Goal: Task Accomplishment & Management: Manage account settings

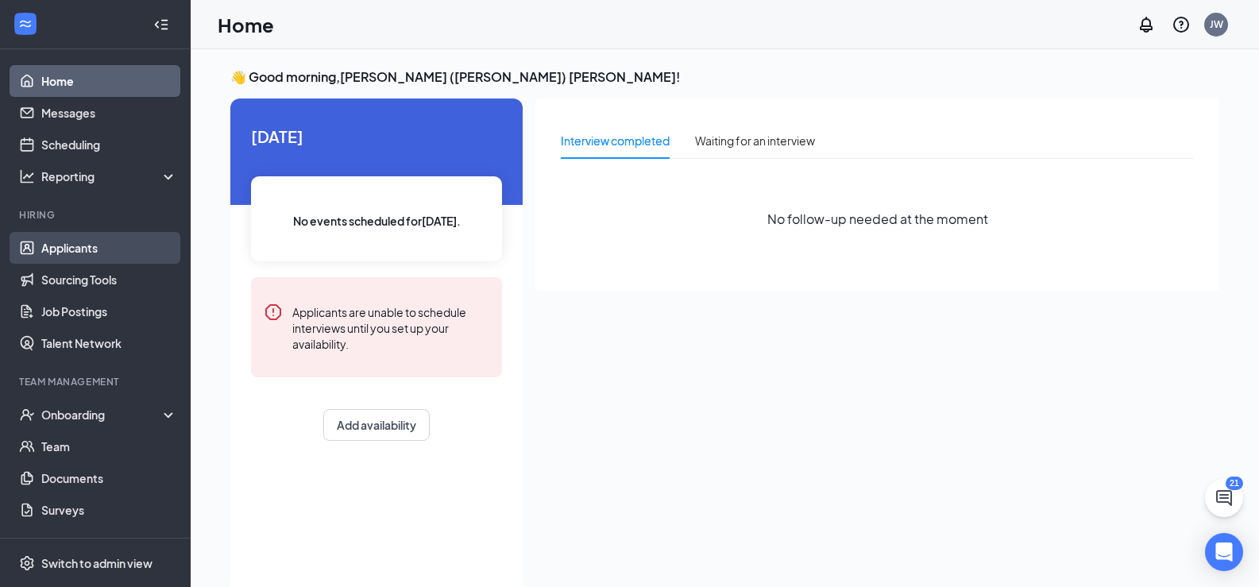
click at [71, 251] on link "Applicants" at bounding box center [109, 248] width 136 height 32
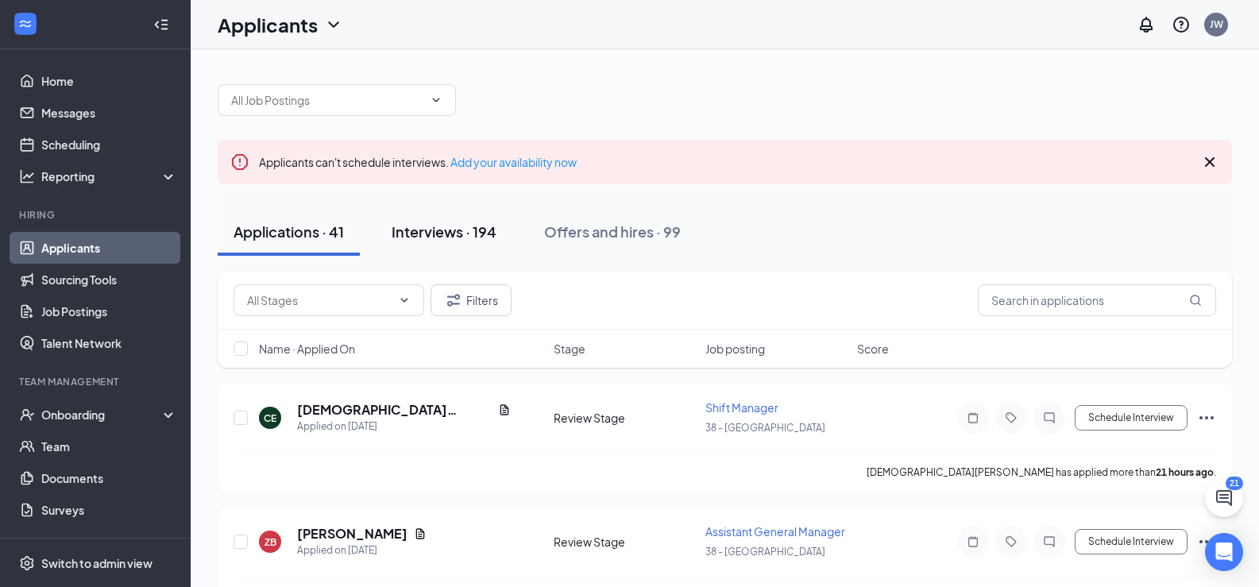
click at [451, 230] on div "Interviews · 194" at bounding box center [444, 232] width 105 height 20
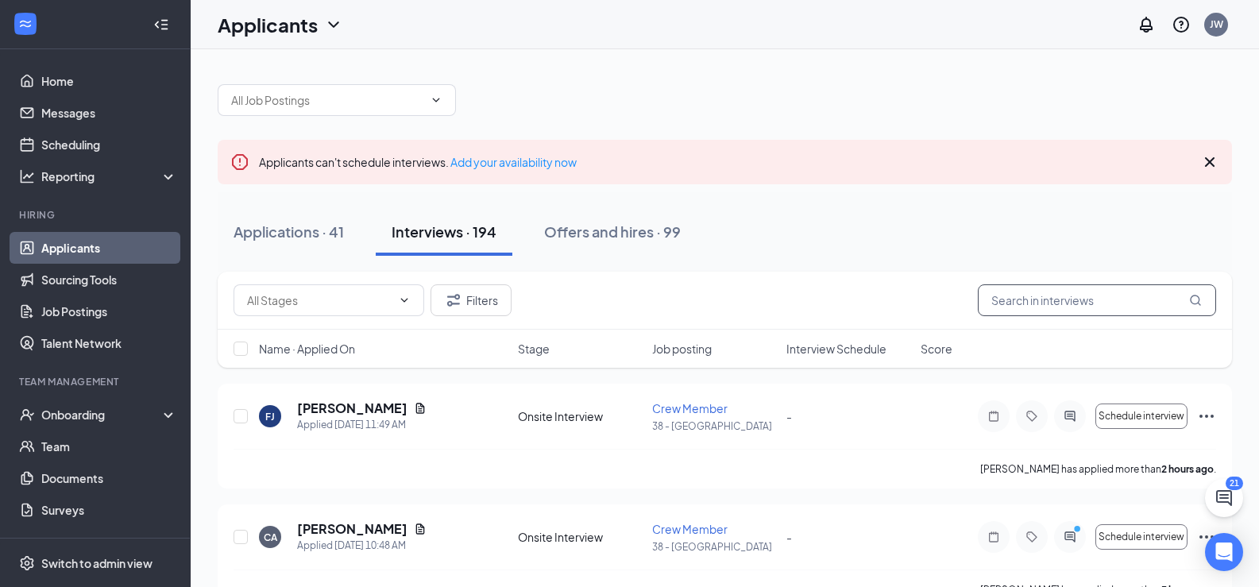
click at [1059, 299] on input "text" at bounding box center [1097, 300] width 238 height 32
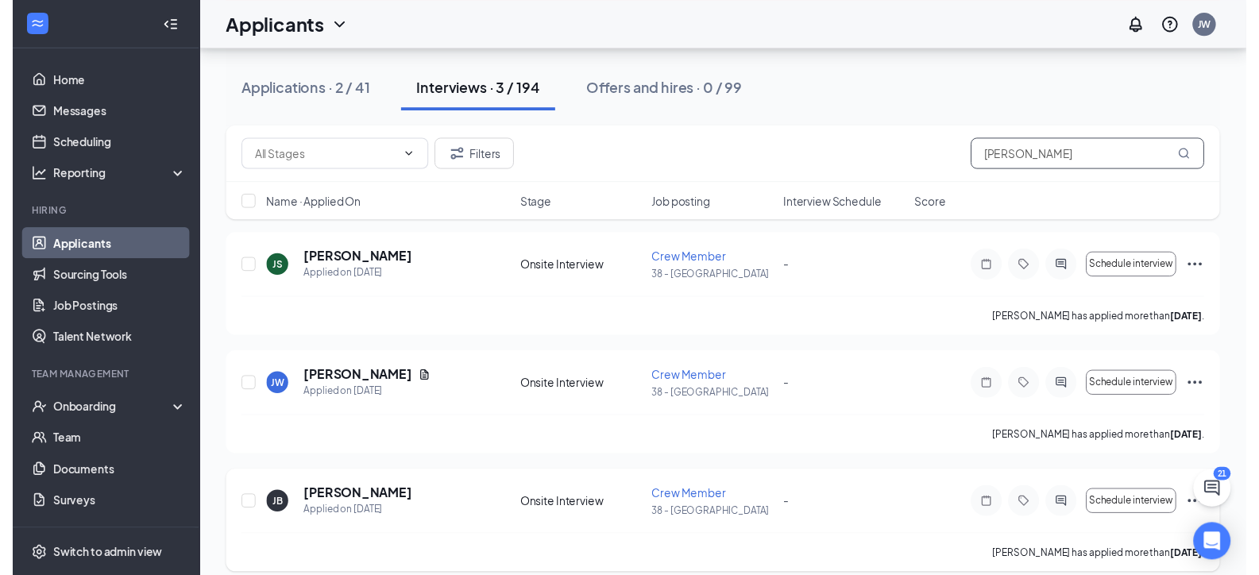
scroll to position [162, 0]
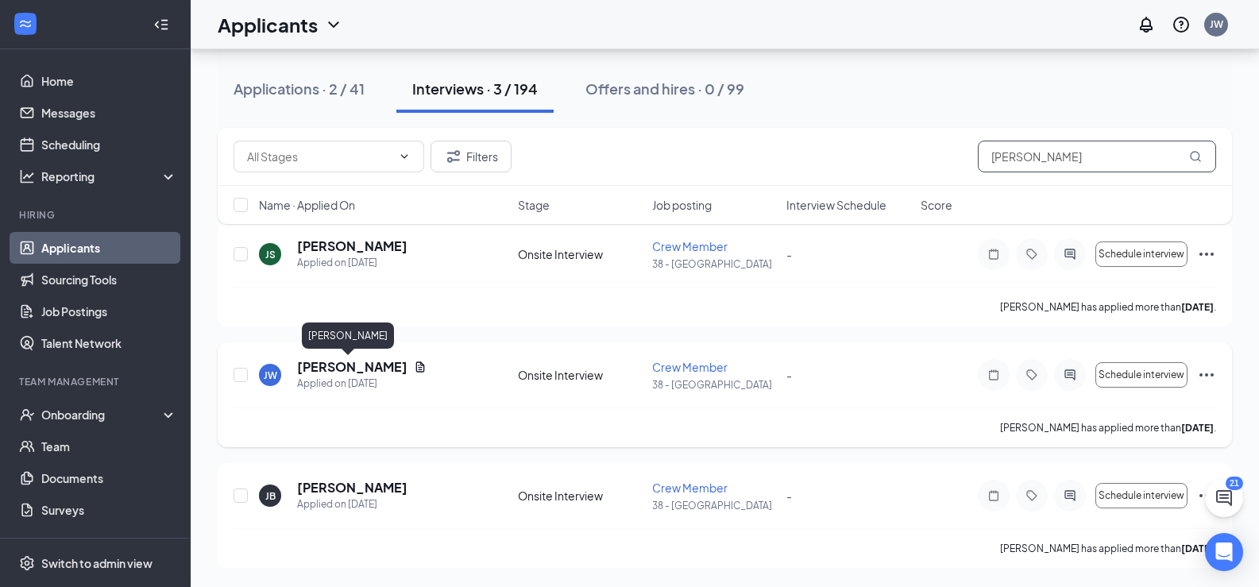
type input "[PERSON_NAME]"
click at [361, 370] on h5 "[PERSON_NAME]" at bounding box center [352, 366] width 110 height 17
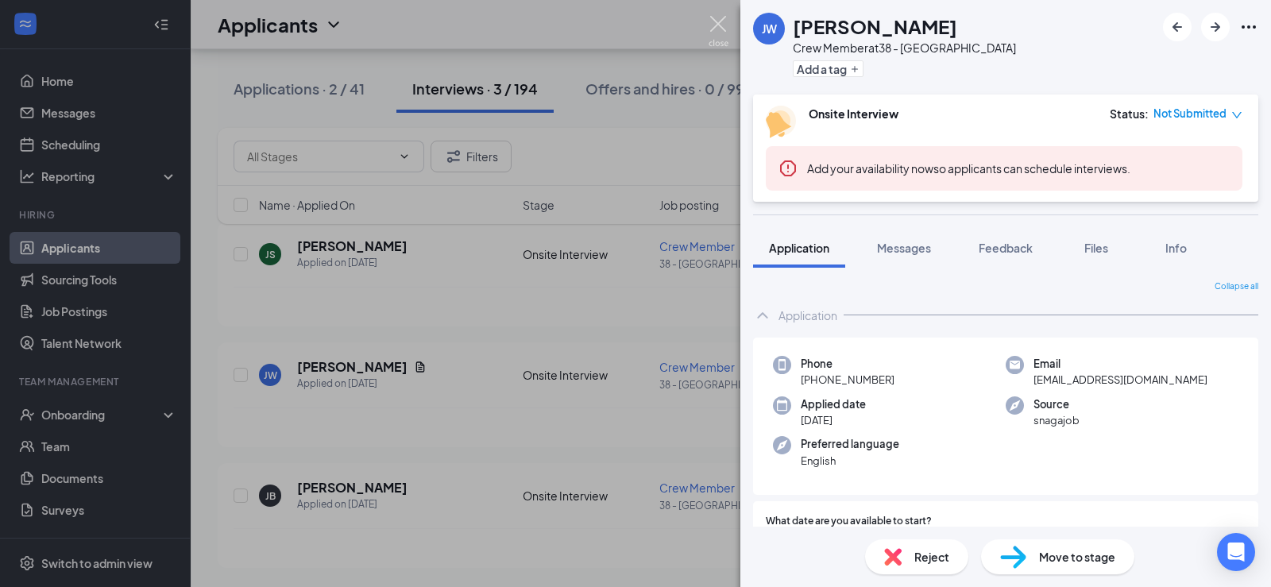
click at [720, 17] on img at bounding box center [719, 31] width 20 height 31
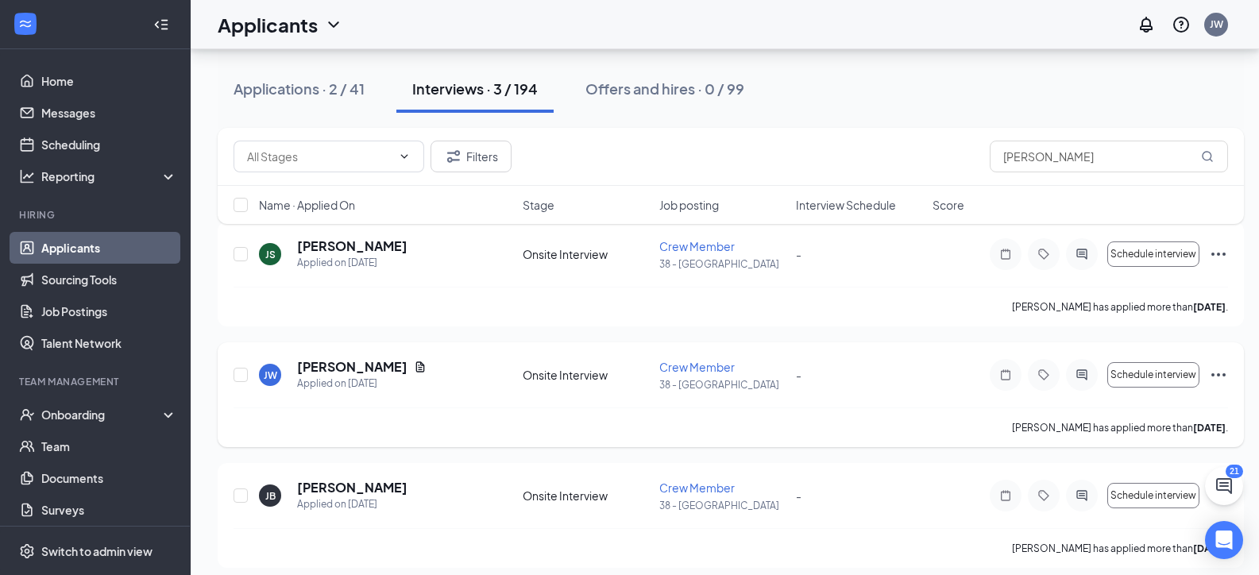
click at [1213, 375] on icon "Ellipses" at bounding box center [1219, 374] width 14 height 3
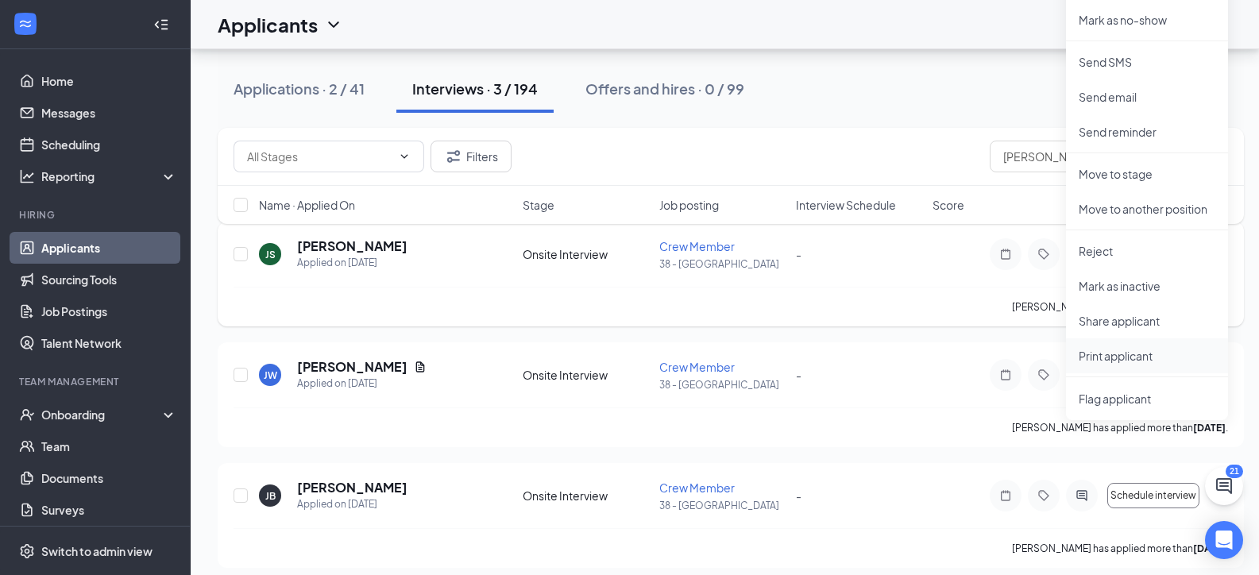
click at [1120, 357] on p "Print applicant" at bounding box center [1147, 356] width 137 height 16
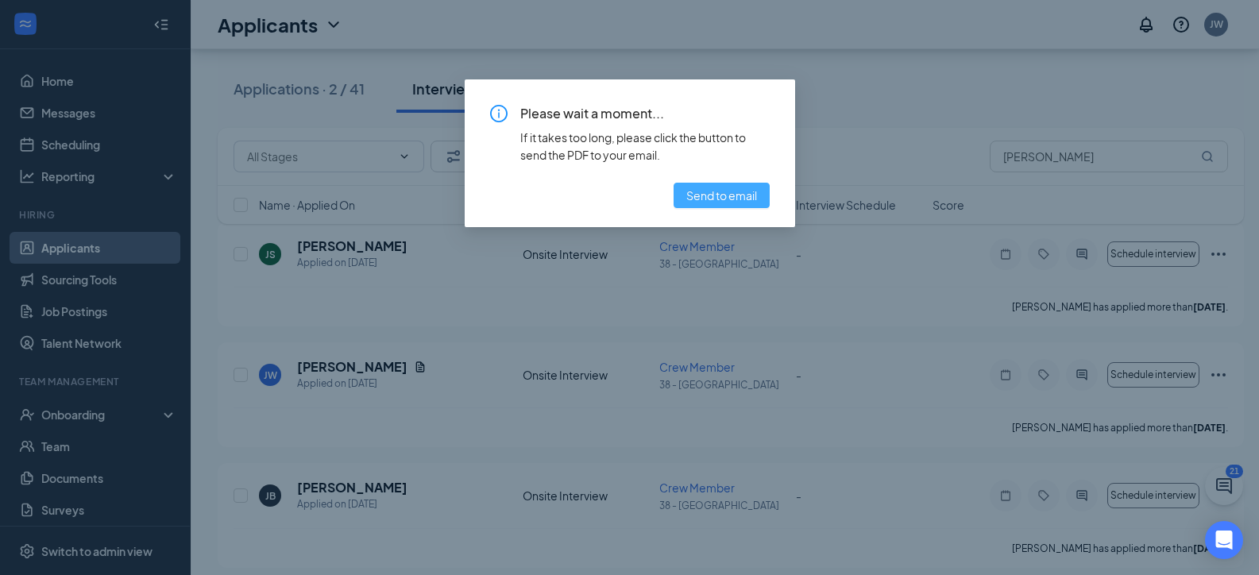
click at [756, 205] on button "Send to email" at bounding box center [722, 195] width 96 height 25
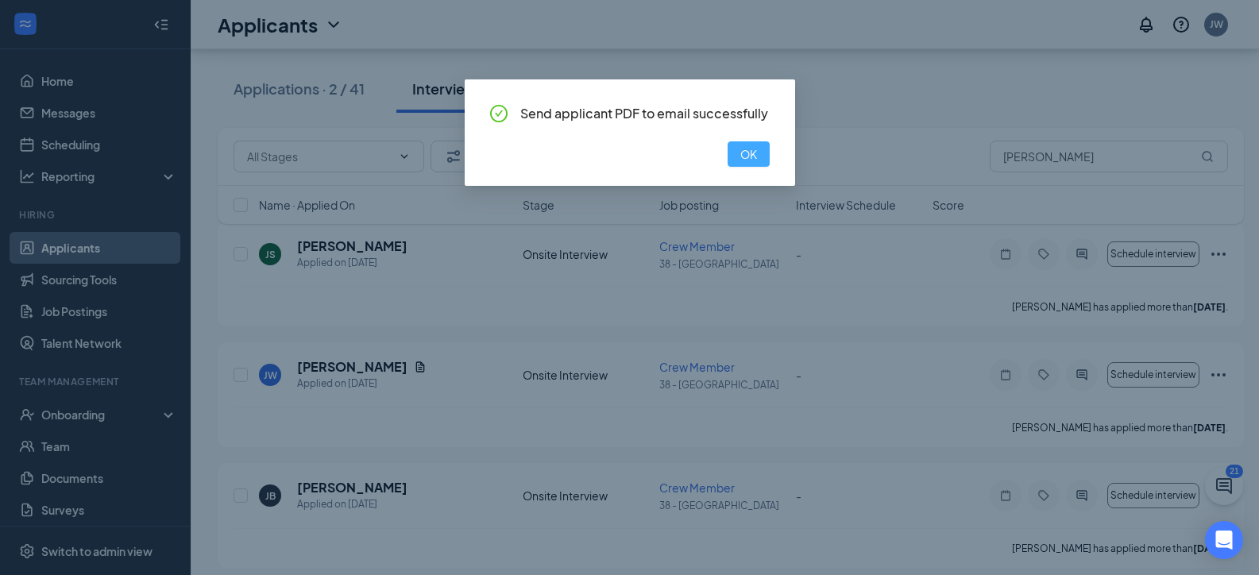
click at [768, 150] on button "OK" at bounding box center [749, 153] width 42 height 25
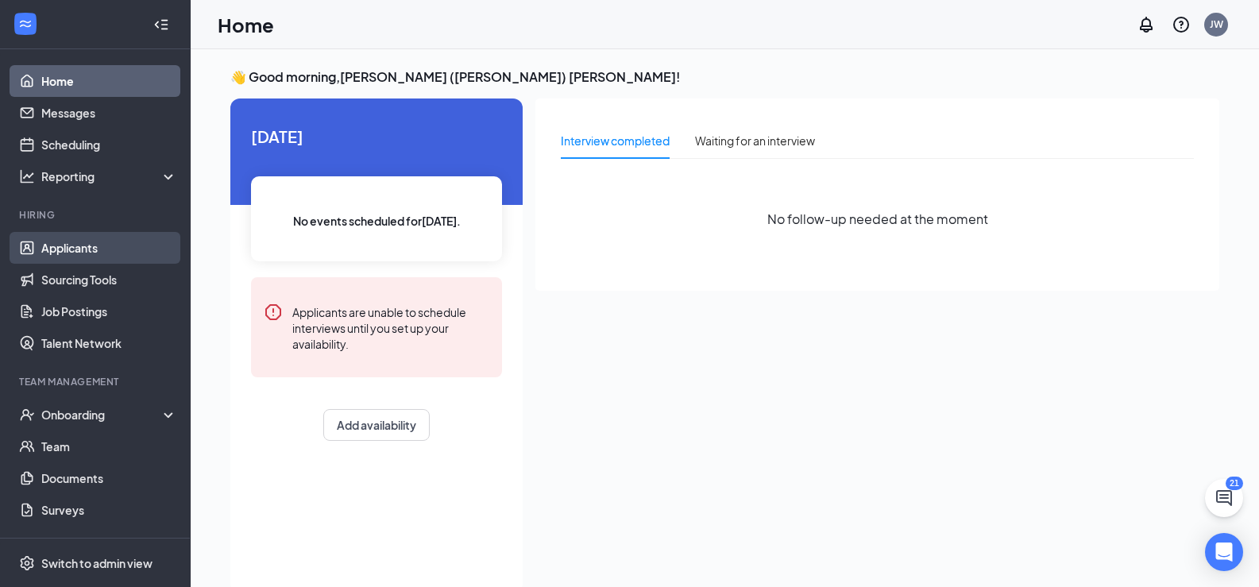
click at [88, 252] on link "Applicants" at bounding box center [109, 248] width 136 height 32
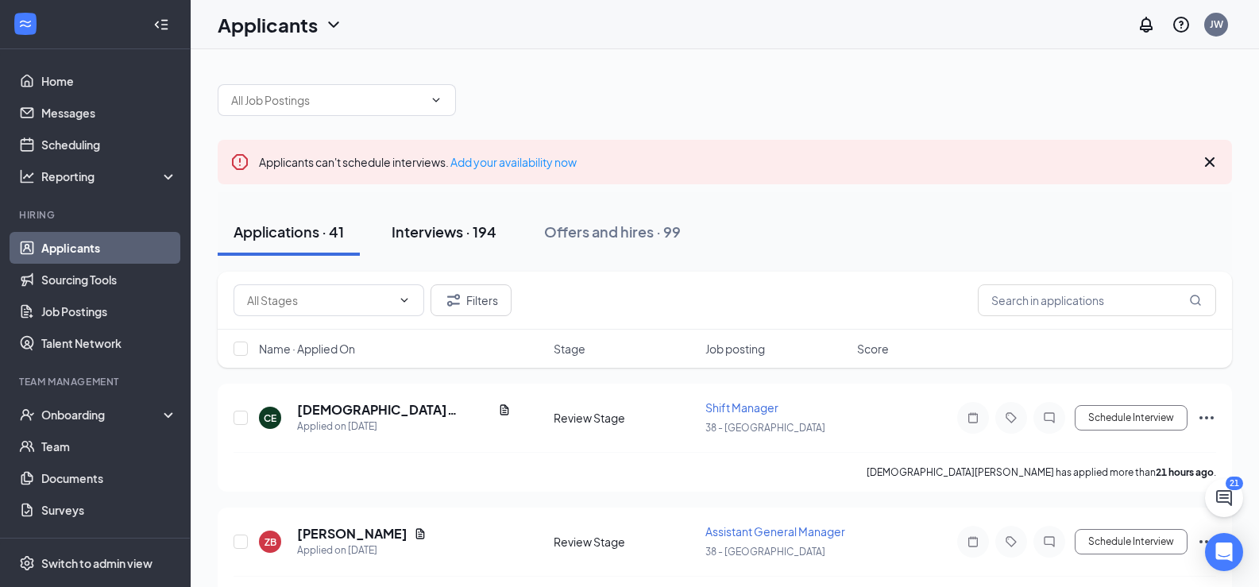
click at [473, 231] on div "Interviews · 194" at bounding box center [444, 232] width 105 height 20
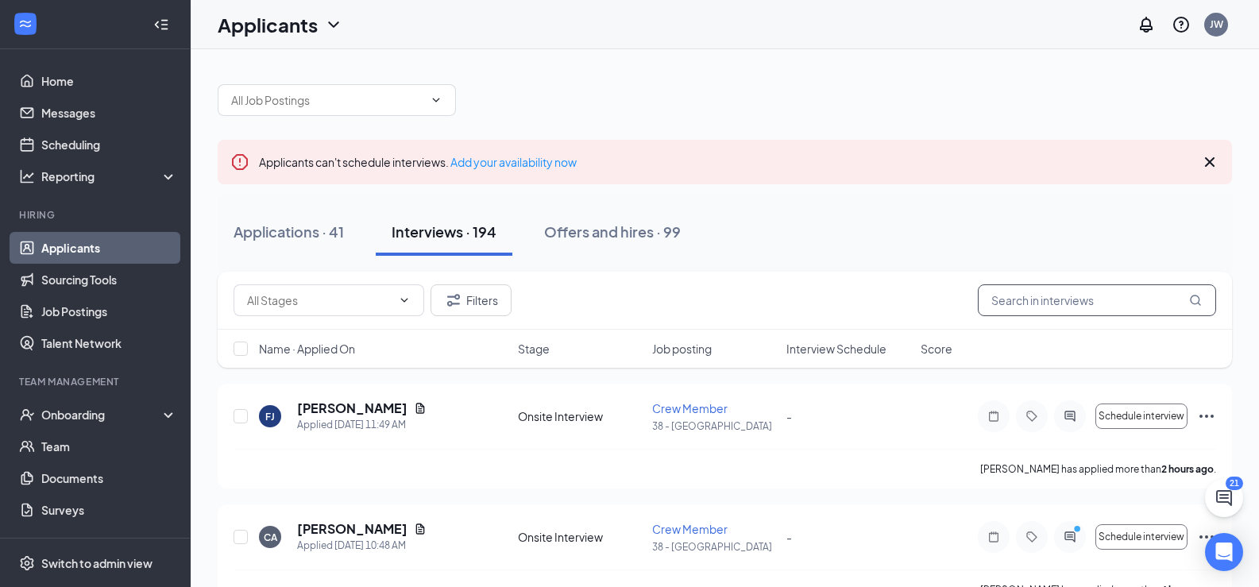
click at [1060, 298] on input "text" at bounding box center [1097, 300] width 238 height 32
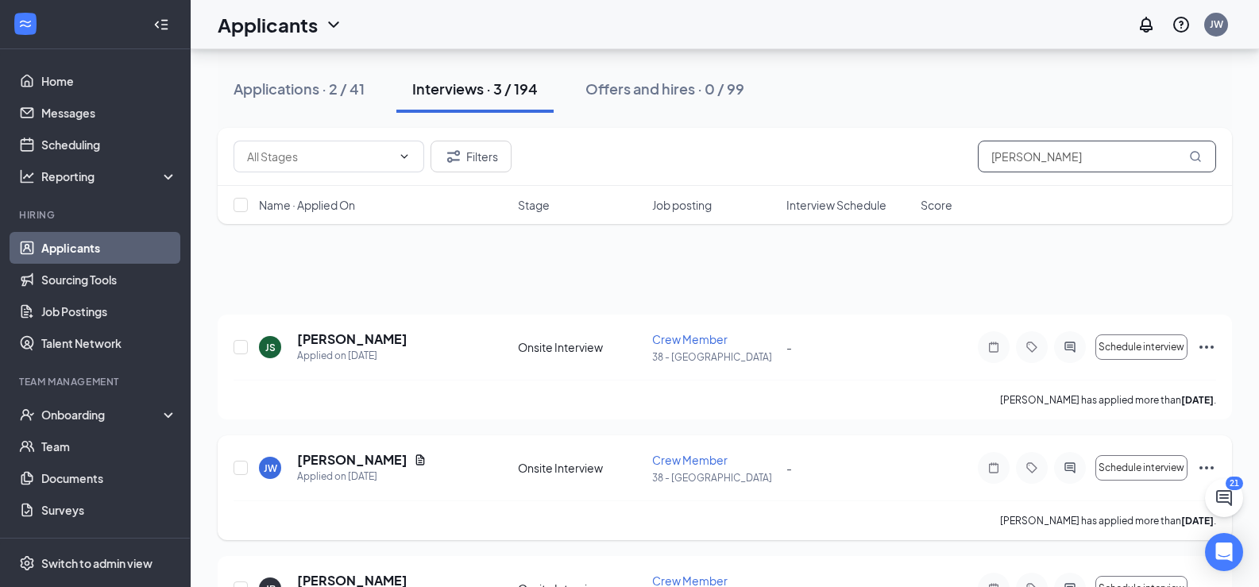
scroll to position [159, 0]
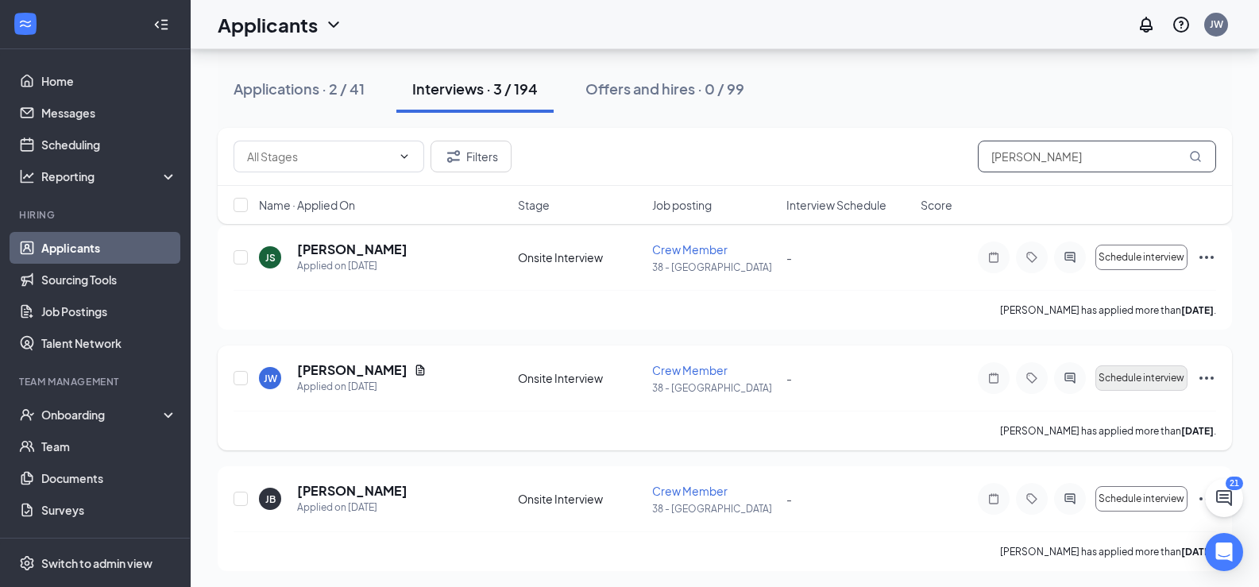
type input "[PERSON_NAME]"
click at [1170, 373] on span "Schedule interview" at bounding box center [1142, 378] width 86 height 11
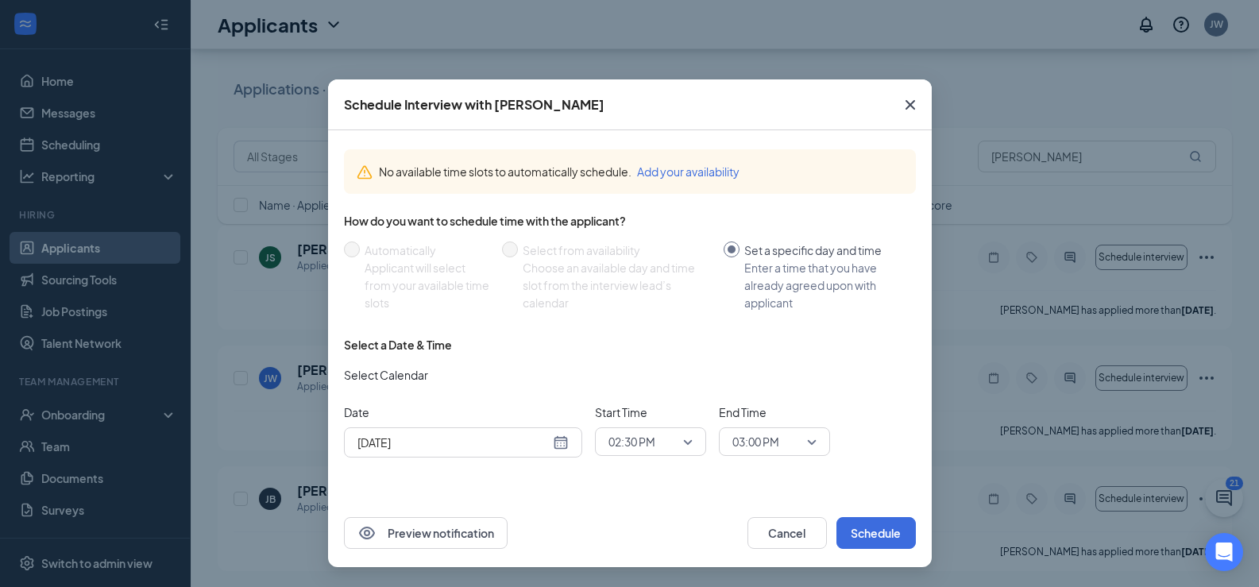
click at [689, 438] on span "02:30 PM" at bounding box center [651, 442] width 84 height 24
click at [647, 396] on span "02:30 PM" at bounding box center [632, 398] width 48 height 17
click at [775, 443] on span "03:00 PM" at bounding box center [756, 442] width 47 height 24
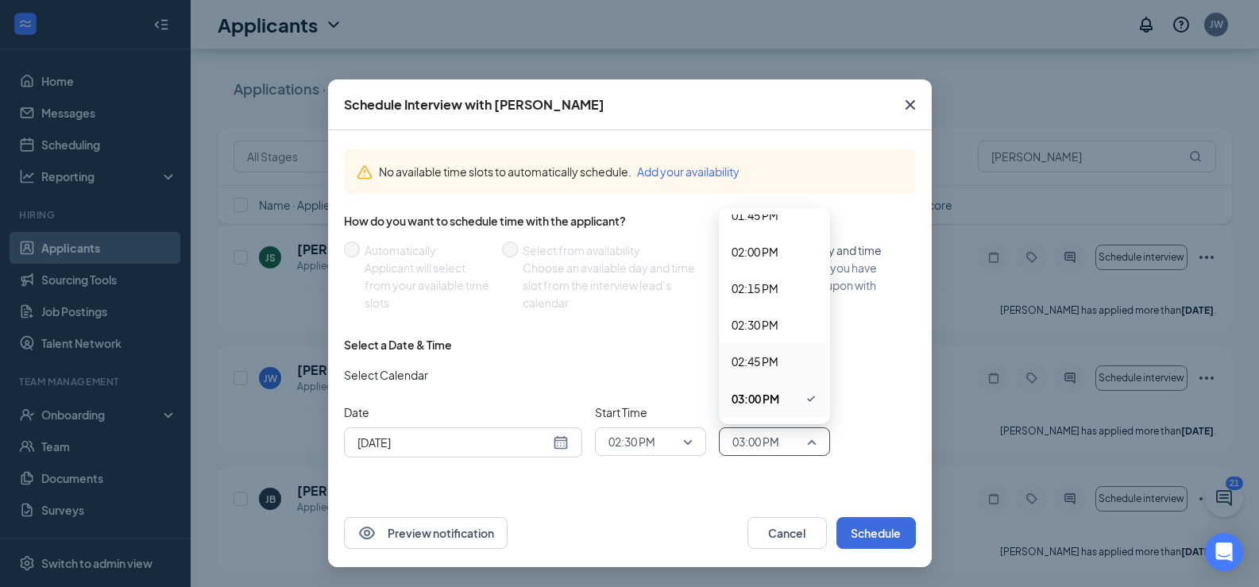
click at [760, 357] on span "02:45 PM" at bounding box center [755, 361] width 47 height 17
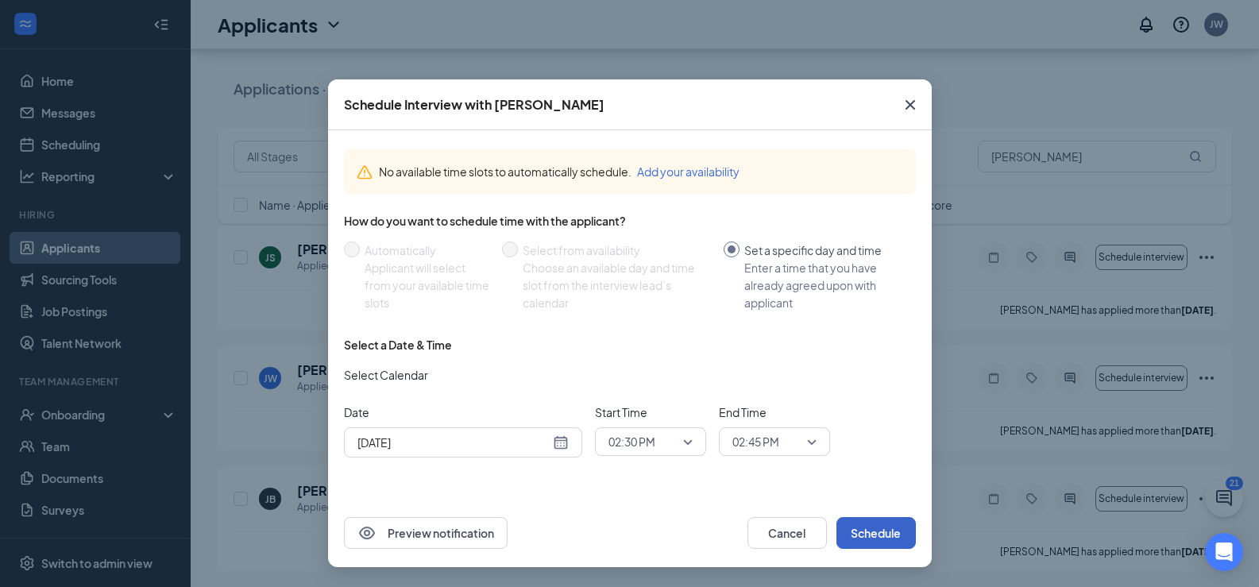
click at [869, 529] on button "Schedule" at bounding box center [876, 533] width 79 height 32
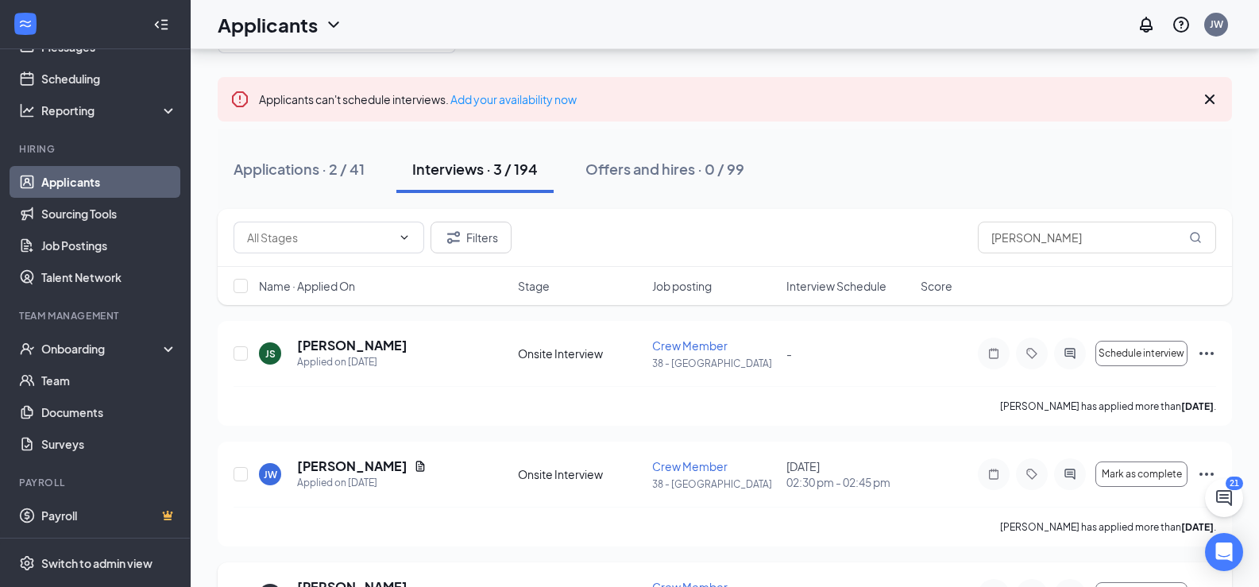
scroll to position [162, 0]
